Goal: Task Accomplishment & Management: Manage account settings

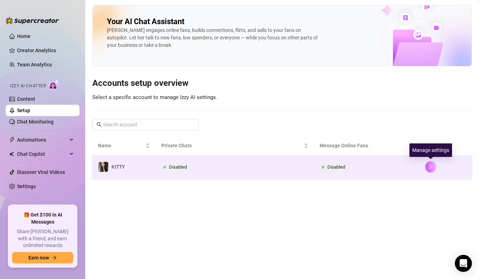
click at [430, 167] on icon "right" at bounding box center [431, 167] width 5 height 5
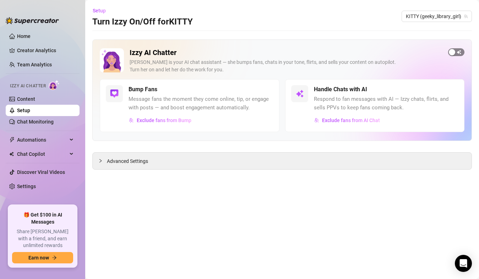
click at [455, 53] on div "button" at bounding box center [452, 52] width 6 height 6
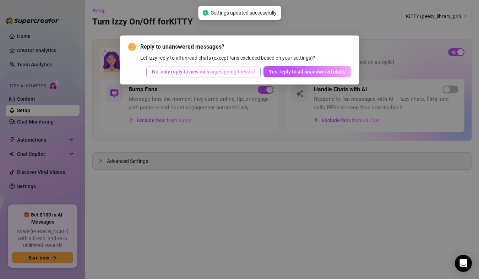
click at [240, 72] on span "No, only reply to new messages going forward" at bounding box center [203, 72] width 103 height 6
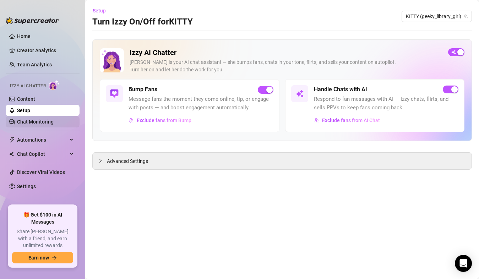
click at [20, 122] on link "Chat Monitoring" at bounding box center [35, 122] width 37 height 6
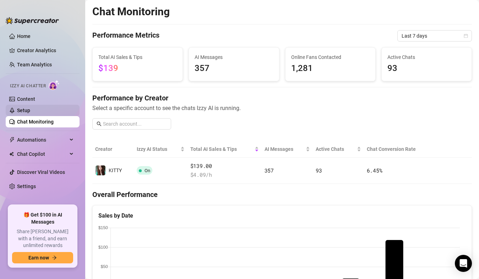
click at [25, 110] on link "Setup" at bounding box center [23, 111] width 13 height 6
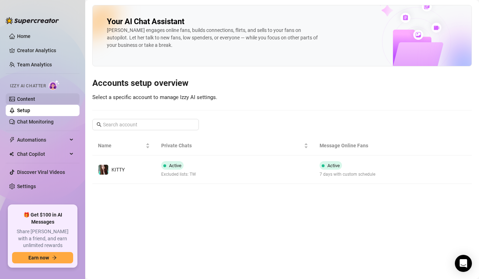
click at [19, 98] on link "Content" at bounding box center [26, 99] width 18 height 6
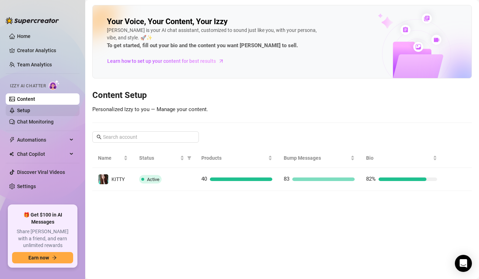
click at [21, 113] on link "Setup" at bounding box center [23, 111] width 13 height 6
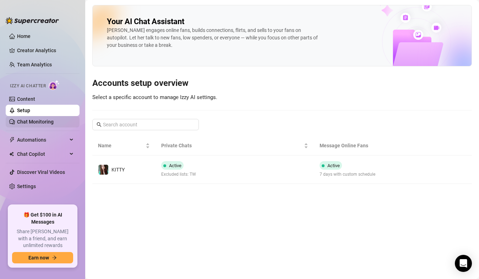
click at [27, 122] on link "Chat Monitoring" at bounding box center [35, 122] width 37 height 6
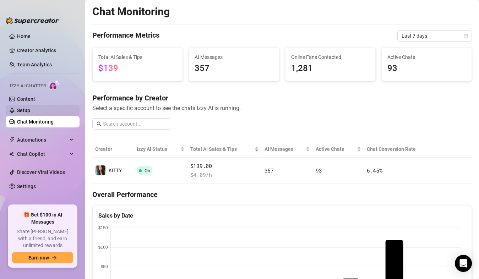
click at [30, 112] on link "Setup" at bounding box center [23, 111] width 13 height 6
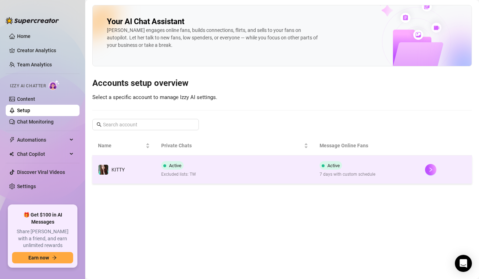
click at [411, 170] on td "Active 7 days with custom schedule" at bounding box center [367, 170] width 106 height 28
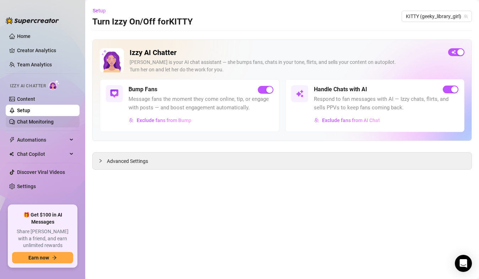
click at [22, 125] on link "Chat Monitoring" at bounding box center [35, 122] width 37 height 6
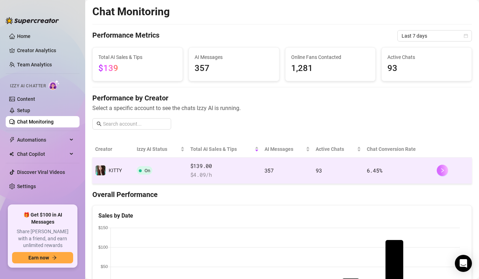
click at [440, 171] on icon "right" at bounding box center [442, 170] width 5 height 5
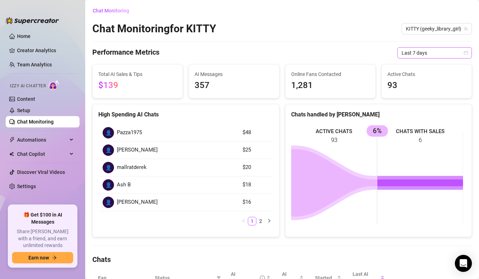
click at [433, 51] on span "Last 7 days" at bounding box center [435, 53] width 66 height 11
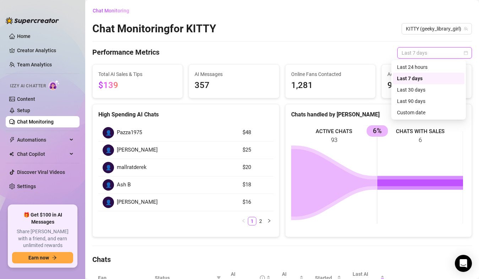
click at [423, 102] on div "Last 90 days" at bounding box center [428, 101] width 63 height 8
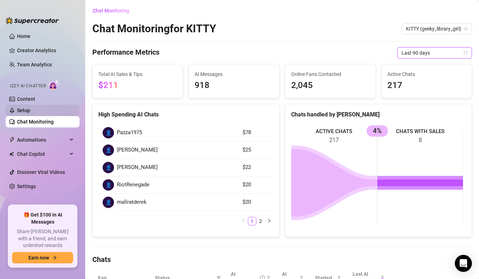
click at [19, 113] on link "Setup" at bounding box center [23, 111] width 13 height 6
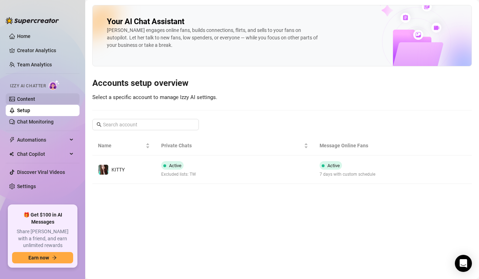
click at [23, 102] on link "Content" at bounding box center [26, 99] width 18 height 6
